Goal: Information Seeking & Learning: Understand process/instructions

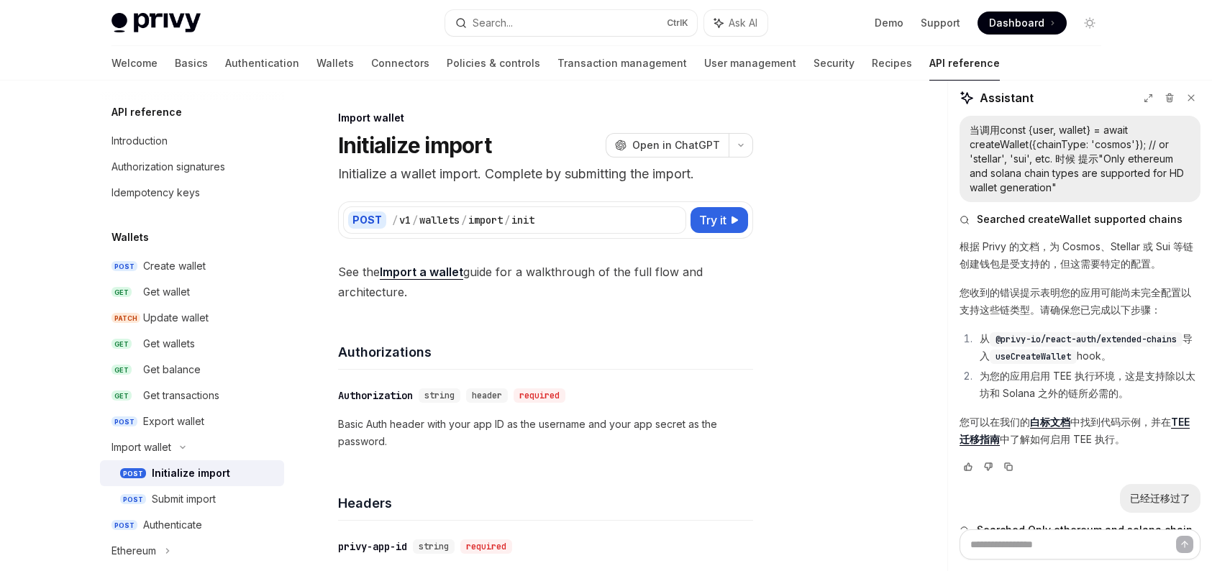
scroll to position [811, 0]
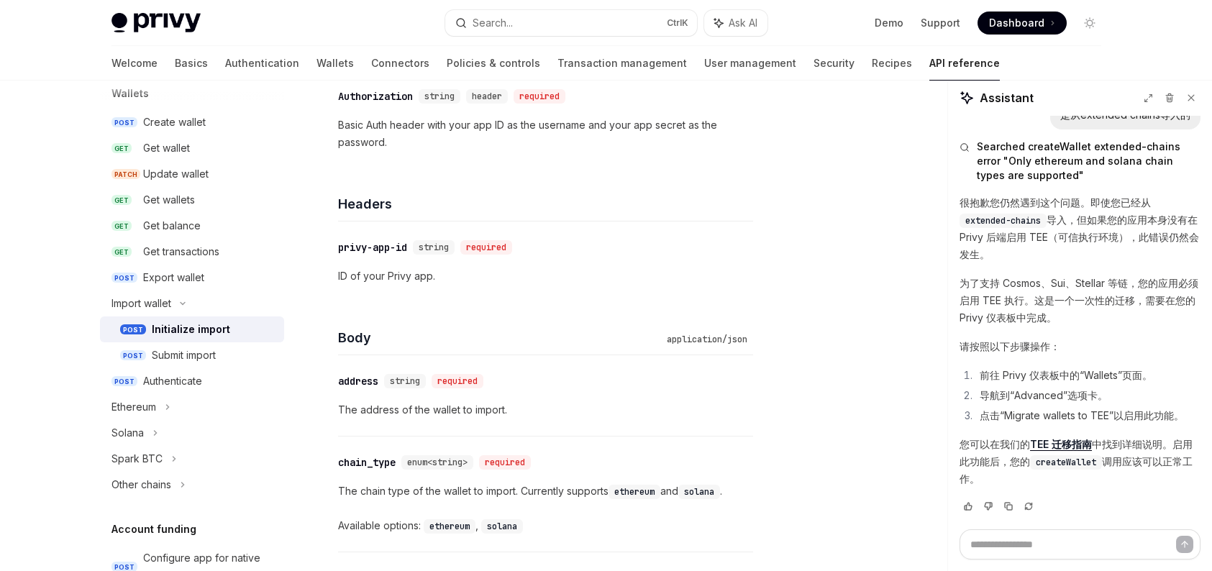
scroll to position [144, 0]
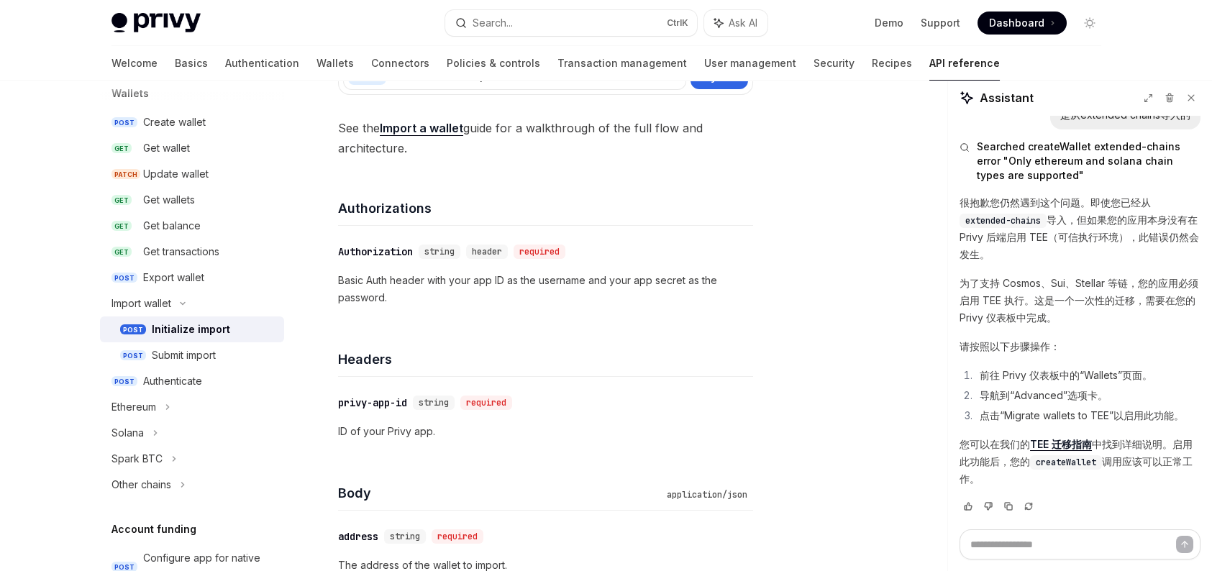
click at [436, 132] on link "Import a wallet" at bounding box center [421, 128] width 83 height 15
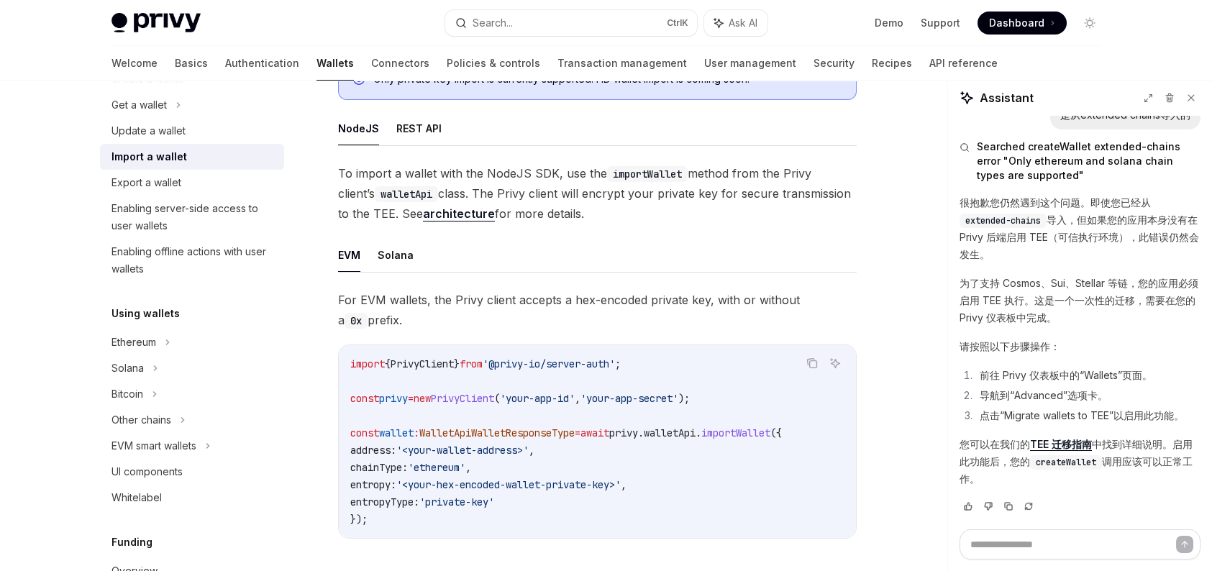
scroll to position [288, 0]
click at [381, 252] on button "Solana" at bounding box center [396, 253] width 36 height 34
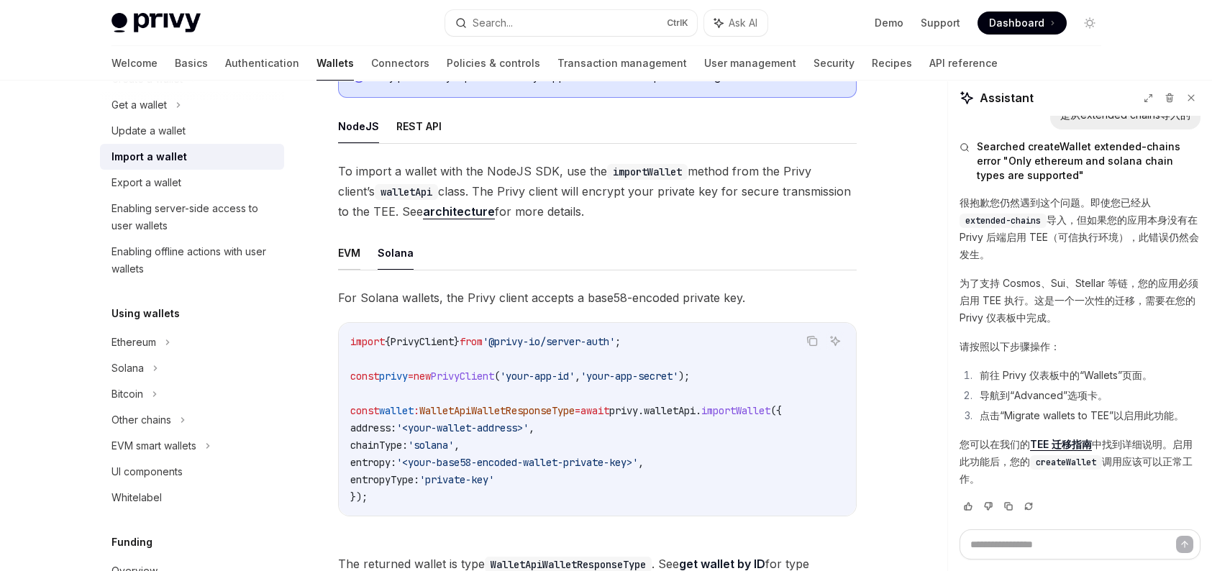
click at [356, 261] on button "EVM" at bounding box center [349, 253] width 22 height 34
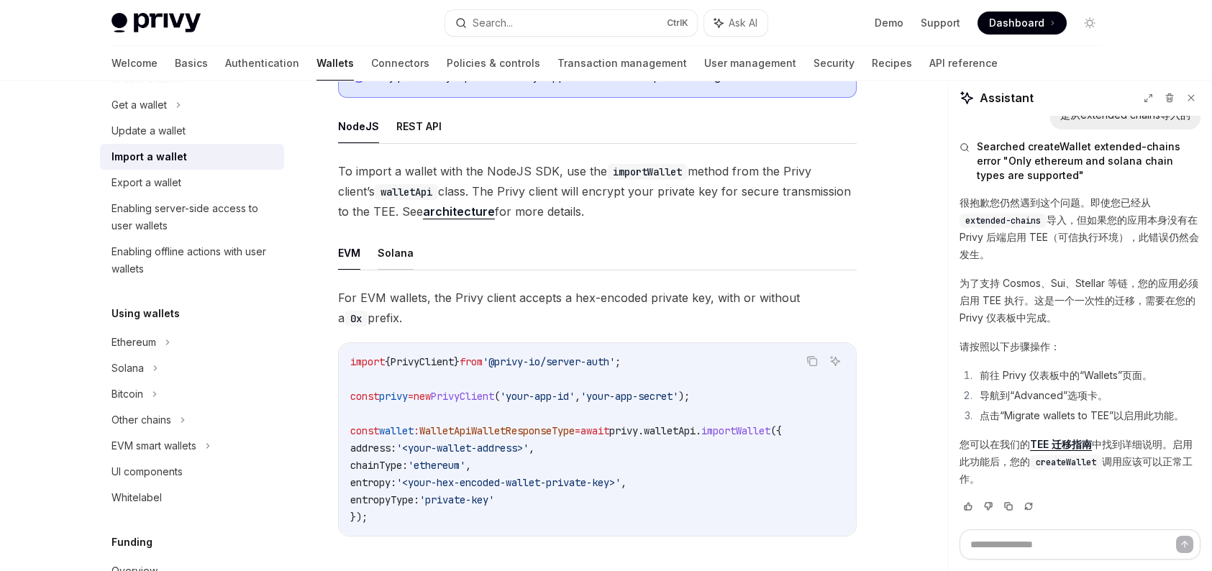
click at [379, 261] on button "Solana" at bounding box center [396, 253] width 36 height 34
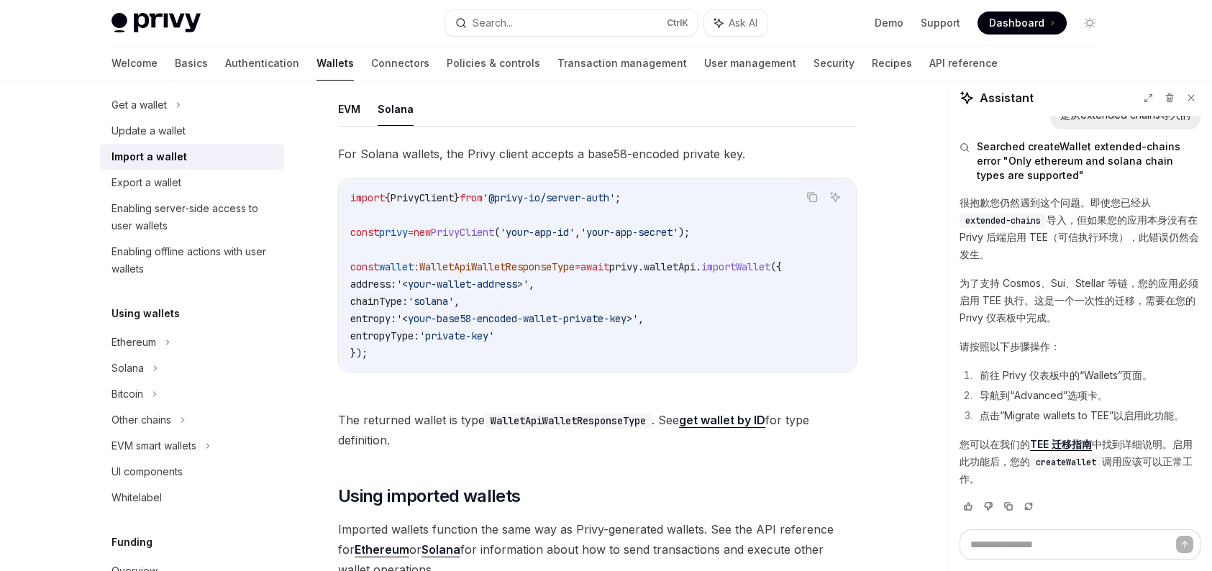
scroll to position [348, 0]
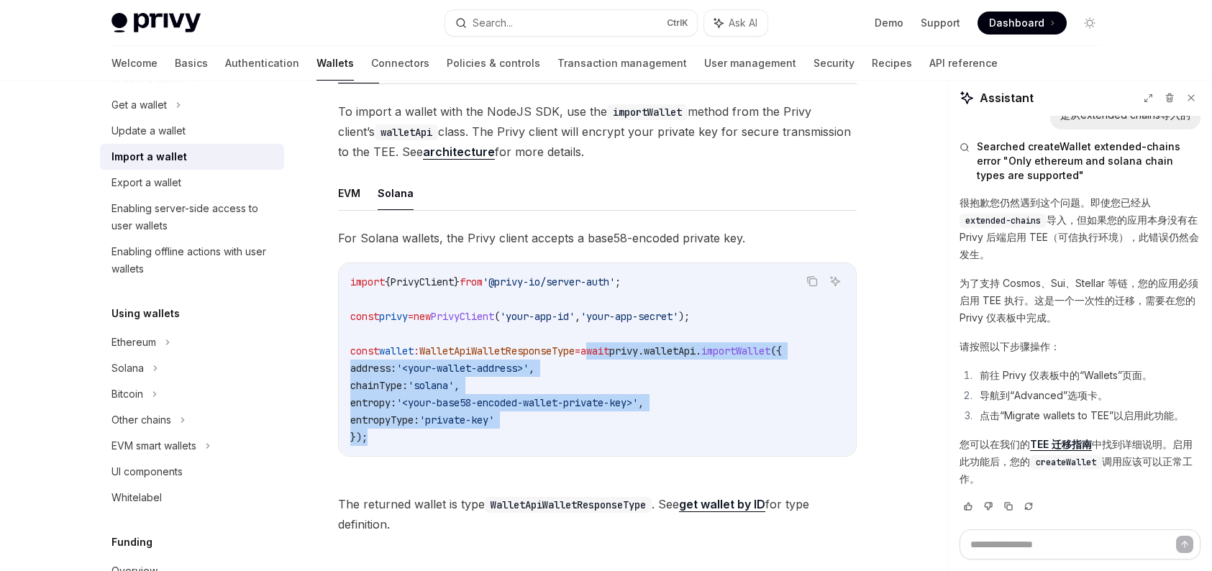
drag, startPoint x: 615, startPoint y: 348, endPoint x: 627, endPoint y: 430, distance: 82.9
click at [627, 430] on code "import { PrivyClient } from '@privy-io/server-auth' ; const privy = new PrivyCl…" at bounding box center [597, 359] width 494 height 173
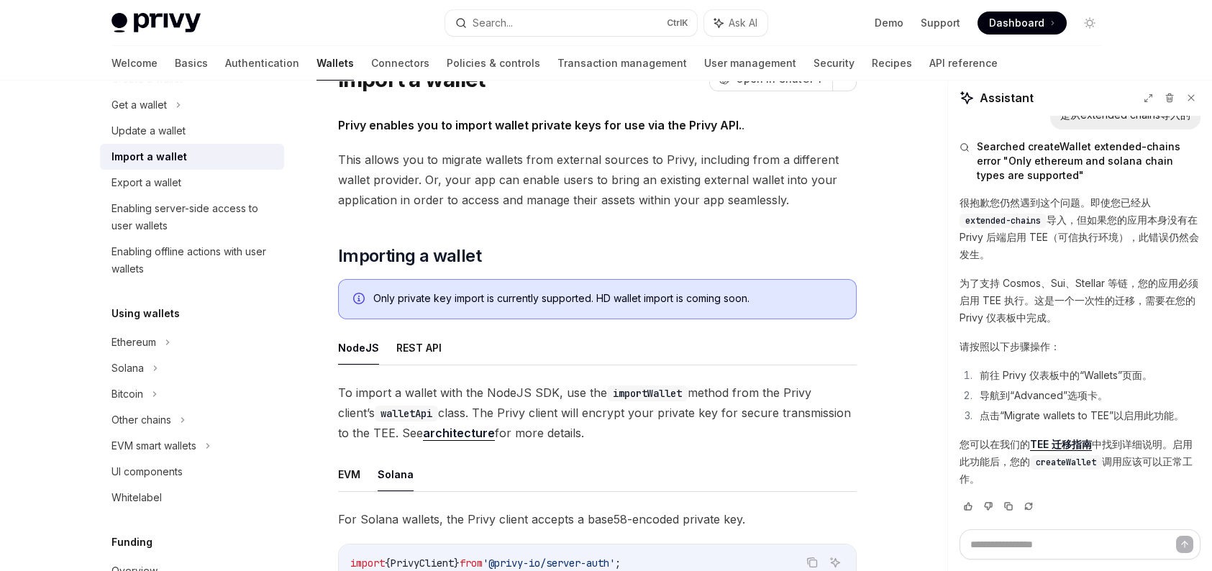
scroll to position [60, 0]
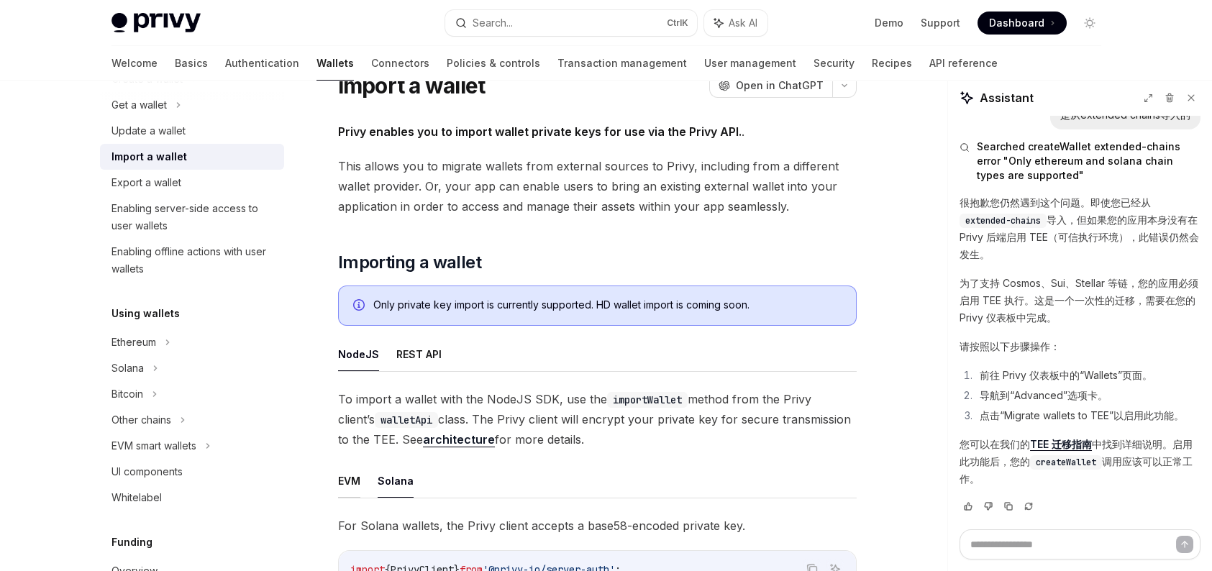
click at [343, 486] on button "EVM" at bounding box center [349, 481] width 22 height 34
type textarea "*"
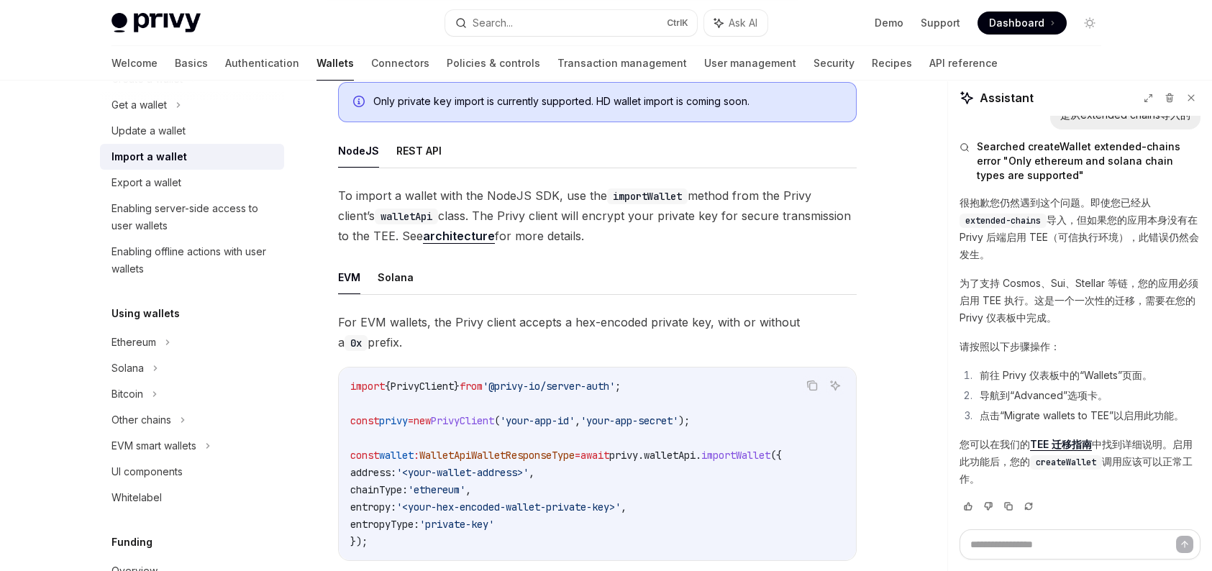
scroll to position [288, 0]
